Goal: Find specific page/section: Find specific page/section

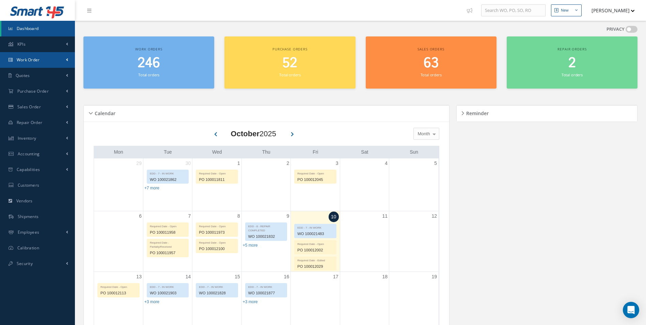
click at [33, 62] on span "Work Order" at bounding box center [28, 60] width 23 height 6
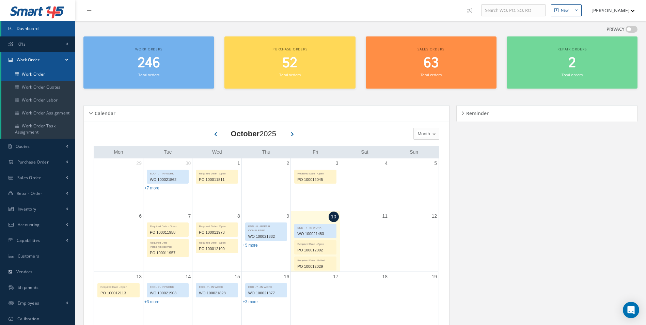
click at [35, 74] on link "Work Order" at bounding box center [38, 74] width 74 height 13
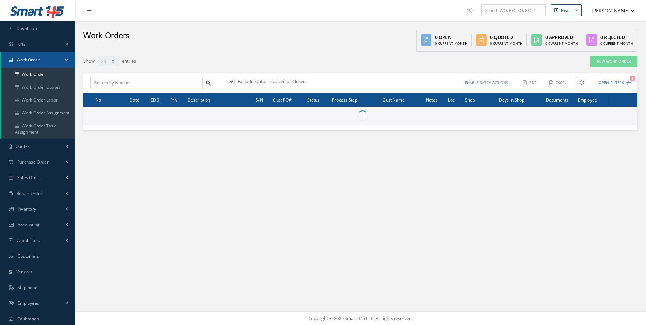
select select "25"
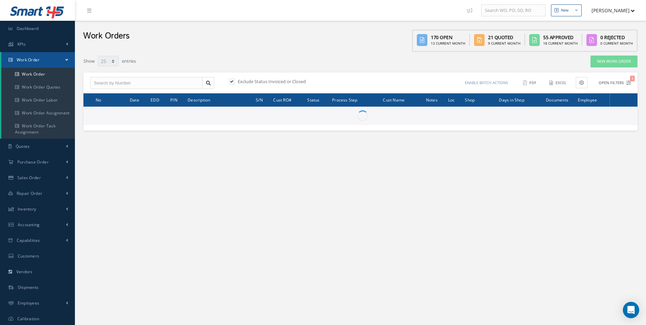
type input "All Work Request"
type input "All Work Performed"
type input "All Status"
type input "WO Part Status"
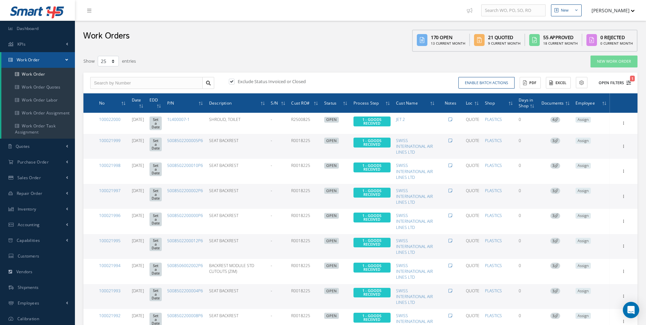
click at [630, 83] on icon "1" at bounding box center [629, 82] width 5 height 5
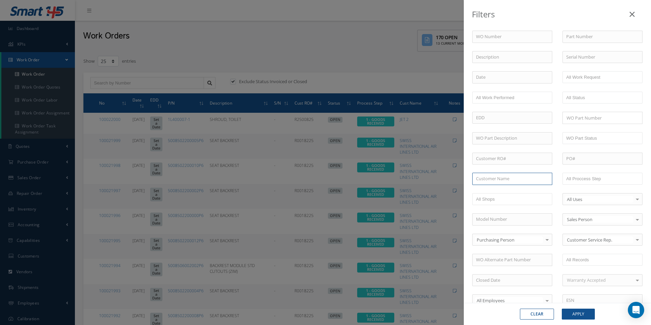
click at [487, 181] on input "text" at bounding box center [513, 179] width 80 height 12
click at [493, 193] on span "AVTRADE LTD" at bounding box center [490, 191] width 28 height 6
type input "AVTRADE LTD"
click at [566, 312] on button "Apply" at bounding box center [578, 314] width 33 height 11
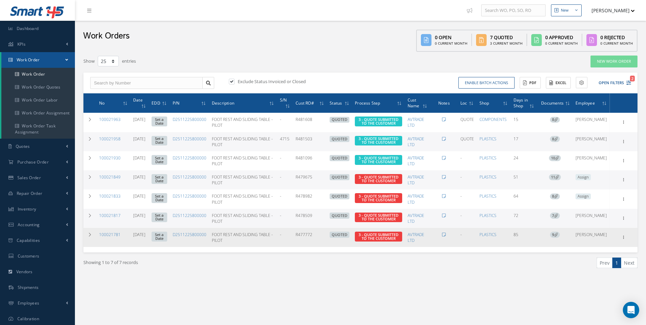
click at [303, 233] on td "R477772" at bounding box center [310, 237] width 34 height 19
drag, startPoint x: 305, startPoint y: 234, endPoint x: 323, endPoint y: 235, distance: 18.7
click at [323, 235] on td "R477772" at bounding box center [310, 237] width 34 height 19
drag, startPoint x: 323, startPoint y: 235, endPoint x: 316, endPoint y: 234, distance: 7.2
copy td "R477772"
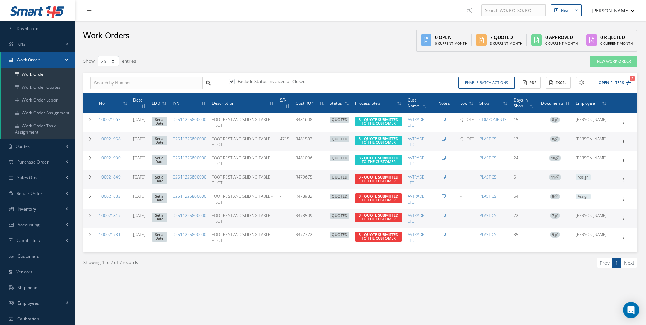
drag, startPoint x: 305, startPoint y: 213, endPoint x: 322, endPoint y: 216, distance: 17.7
click at [322, 216] on td "R478509" at bounding box center [310, 218] width 34 height 19
drag, startPoint x: 322, startPoint y: 216, endPoint x: 312, endPoint y: 213, distance: 10.3
copy td "R478509"
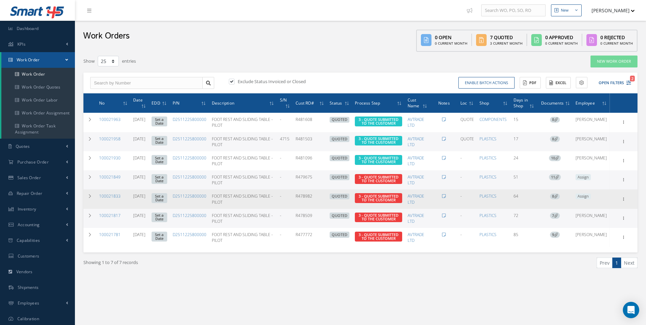
drag, startPoint x: 305, startPoint y: 196, endPoint x: 321, endPoint y: 196, distance: 16.0
click at [321, 196] on td "R478982" at bounding box center [310, 198] width 34 height 19
drag, startPoint x: 321, startPoint y: 196, endPoint x: 317, endPoint y: 196, distance: 4.1
copy td "R478982"
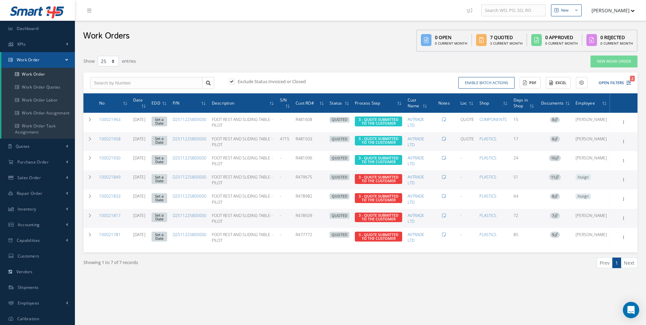
drag, startPoint x: 304, startPoint y: 176, endPoint x: 321, endPoint y: 175, distance: 16.8
click at [321, 175] on td "R479675" at bounding box center [310, 179] width 34 height 19
drag, startPoint x: 321, startPoint y: 175, endPoint x: 318, endPoint y: 178, distance: 4.2
copy td "R479675"
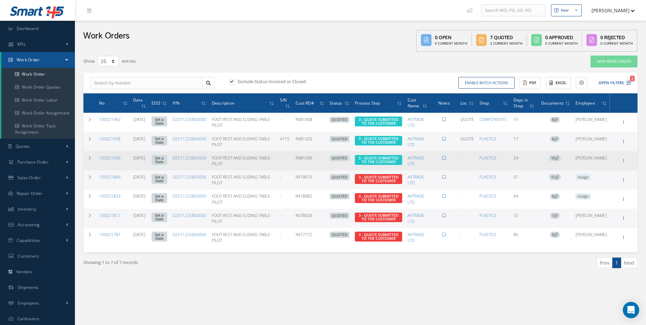
click at [304, 156] on td "R481096" at bounding box center [310, 160] width 34 height 19
drag, startPoint x: 305, startPoint y: 156, endPoint x: 320, endPoint y: 159, distance: 15.9
click at [320, 159] on td "R481096" at bounding box center [310, 160] width 34 height 19
copy td "R481096"
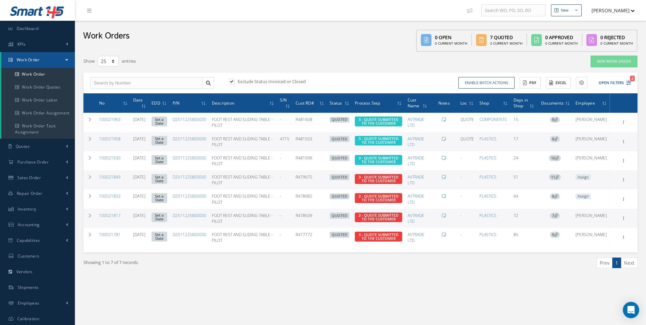
drag, startPoint x: 304, startPoint y: 139, endPoint x: 323, endPoint y: 139, distance: 18.4
click at [323, 139] on td "R481503" at bounding box center [310, 141] width 34 height 19
drag, startPoint x: 323, startPoint y: 139, endPoint x: 317, endPoint y: 139, distance: 5.5
copy td "R481503"
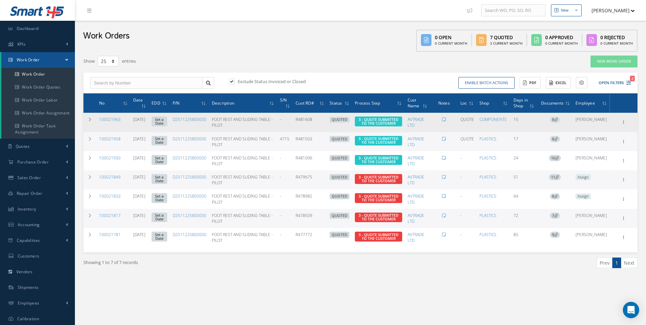
drag, startPoint x: 304, startPoint y: 118, endPoint x: 321, endPoint y: 119, distance: 16.7
click at [321, 119] on td "R481608" at bounding box center [310, 122] width 34 height 19
drag, startPoint x: 321, startPoint y: 119, endPoint x: 317, endPoint y: 121, distance: 4.3
copy td "R481608"
